Goal: Answer question/provide support: Share knowledge or assist other users

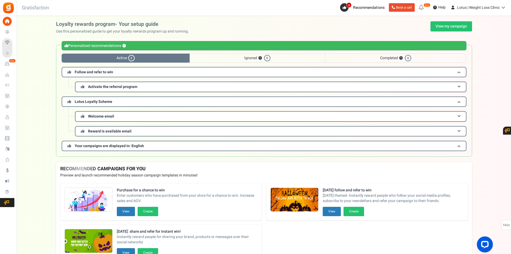
click at [12, 114] on link "Users" at bounding box center [8, 117] width 12 height 9
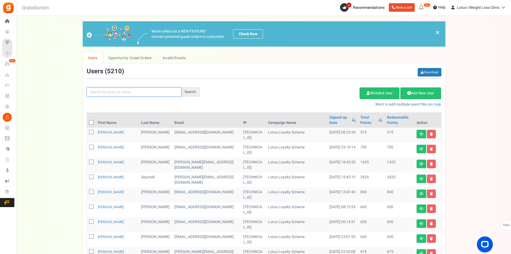
click at [152, 91] on input "text" at bounding box center [134, 91] width 95 height 9
paste input "[EMAIL_ADDRESS][DOMAIN_NAME]"
type input "[EMAIL_ADDRESS][DOMAIN_NAME]"
click at [191, 88] on div "Search" at bounding box center [190, 91] width 18 height 9
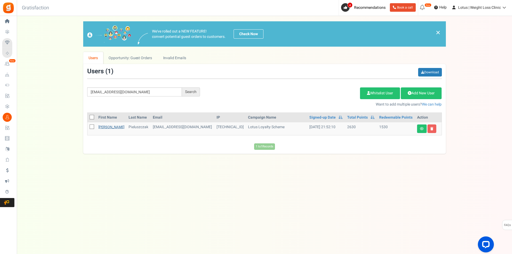
click at [105, 129] on link "[PERSON_NAME]" at bounding box center [111, 127] width 26 height 5
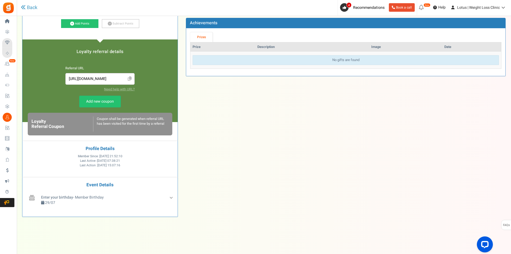
scroll to position [104, 0]
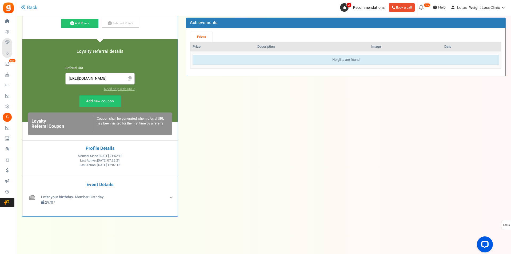
click at [86, 80] on input "[URL][DOMAIN_NAME]" at bounding box center [99, 79] width 63 height 6
click at [85, 79] on input "[URL][DOMAIN_NAME]" at bounding box center [99, 79] width 63 height 6
click at [128, 79] on icon at bounding box center [130, 78] width 4 height 5
